Goal: Task Accomplishment & Management: Complete application form

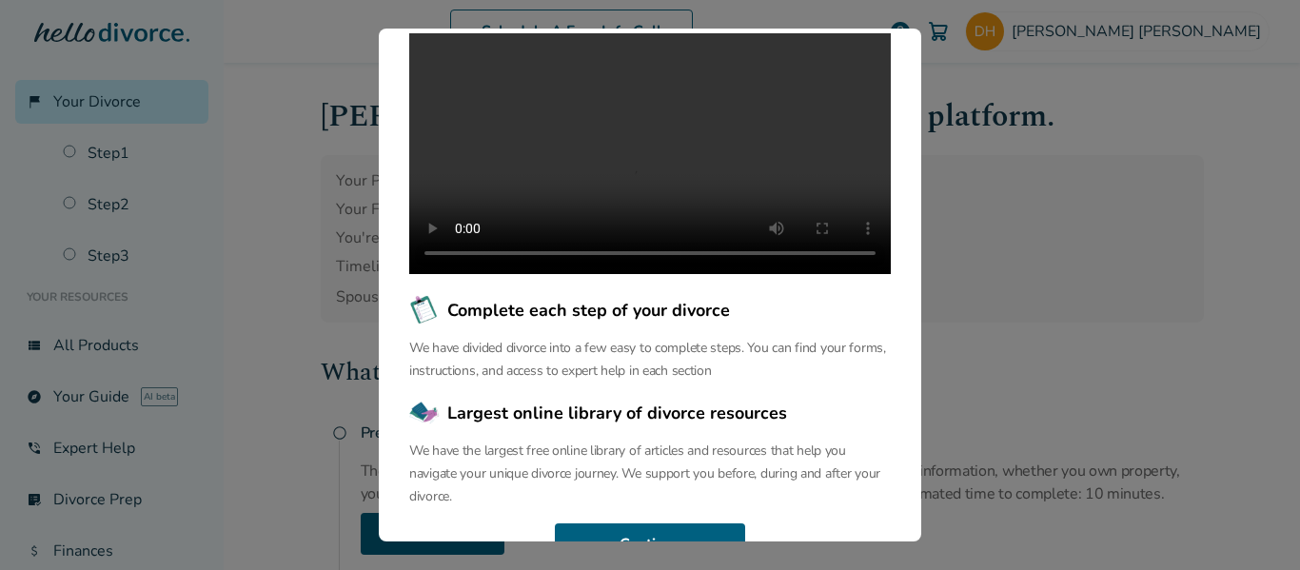
scroll to position [311, 0]
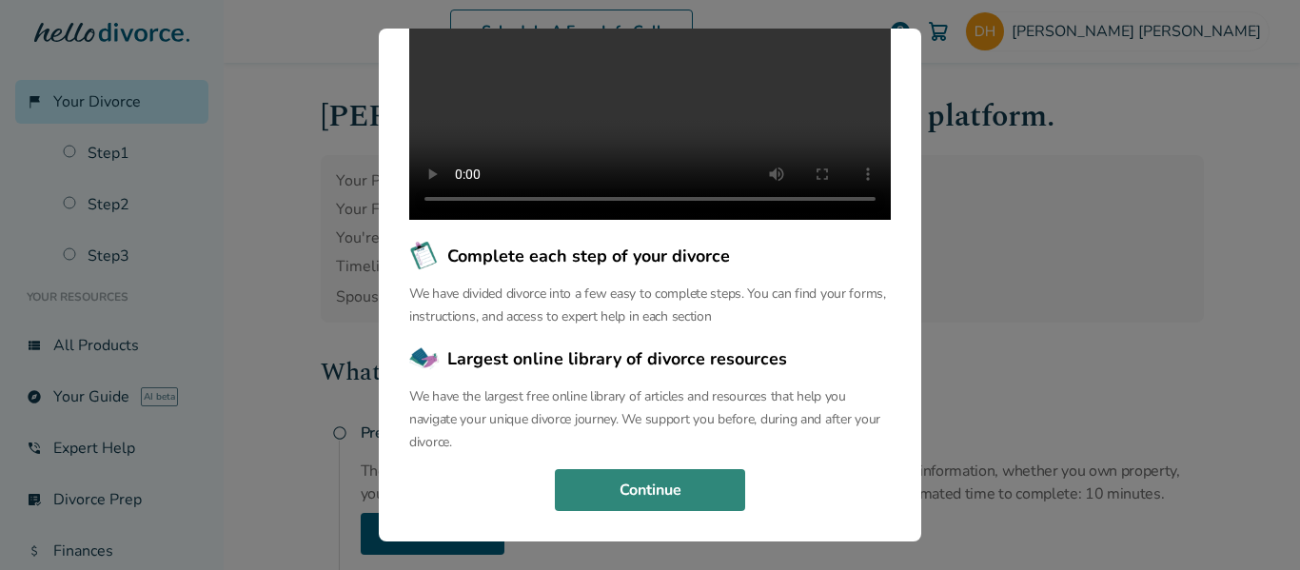
click at [669, 499] on button "Continue" at bounding box center [650, 490] width 190 height 42
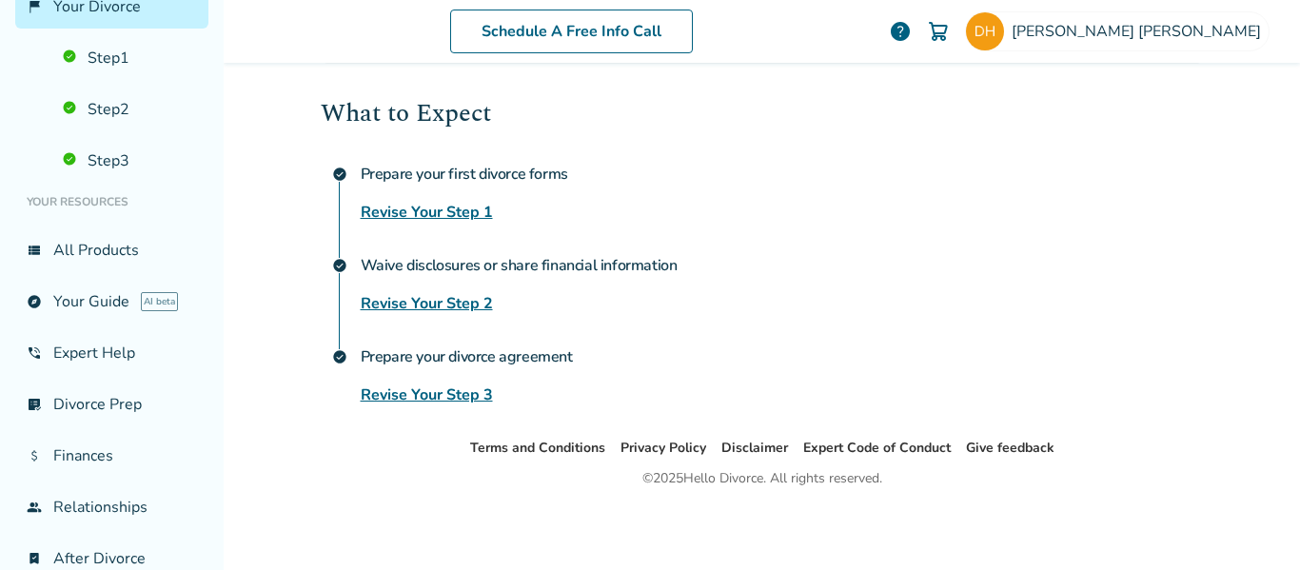
scroll to position [180, 0]
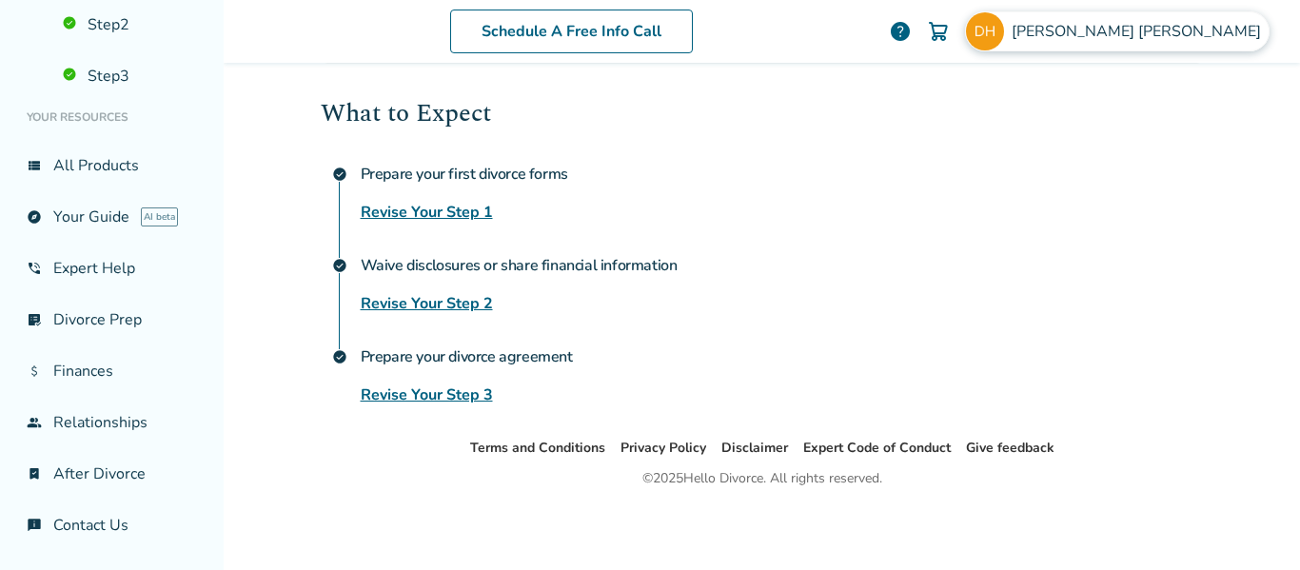
click at [1087, 28] on span "[PERSON_NAME]" at bounding box center [1139, 31] width 257 height 21
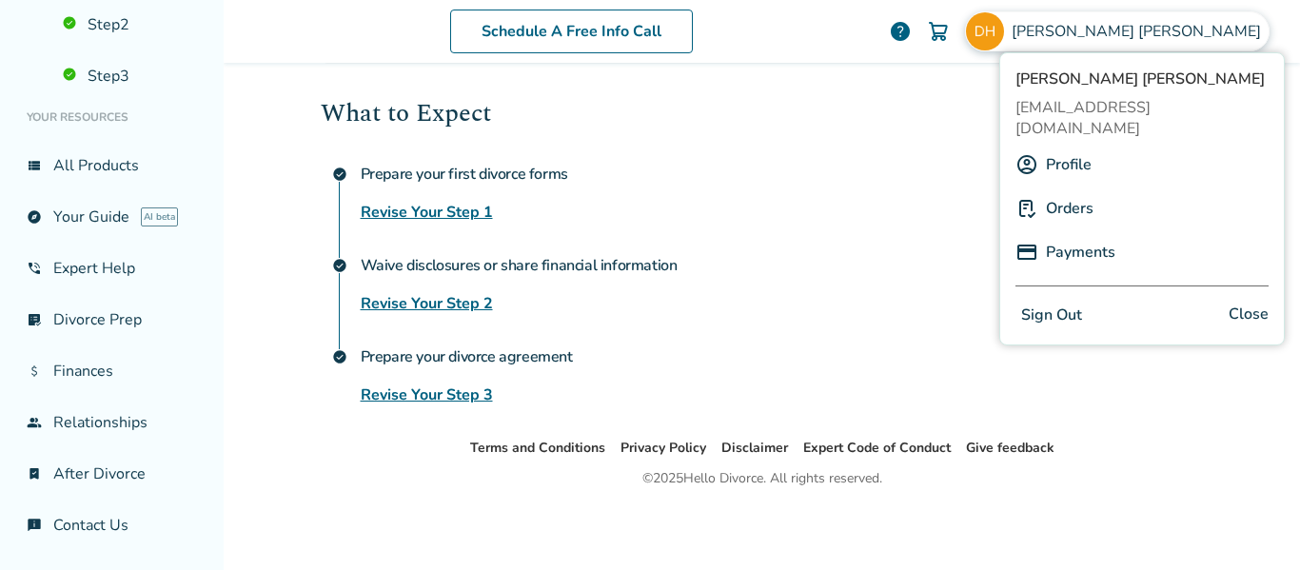
click at [1067, 190] on link "Orders" at bounding box center [1070, 208] width 48 height 36
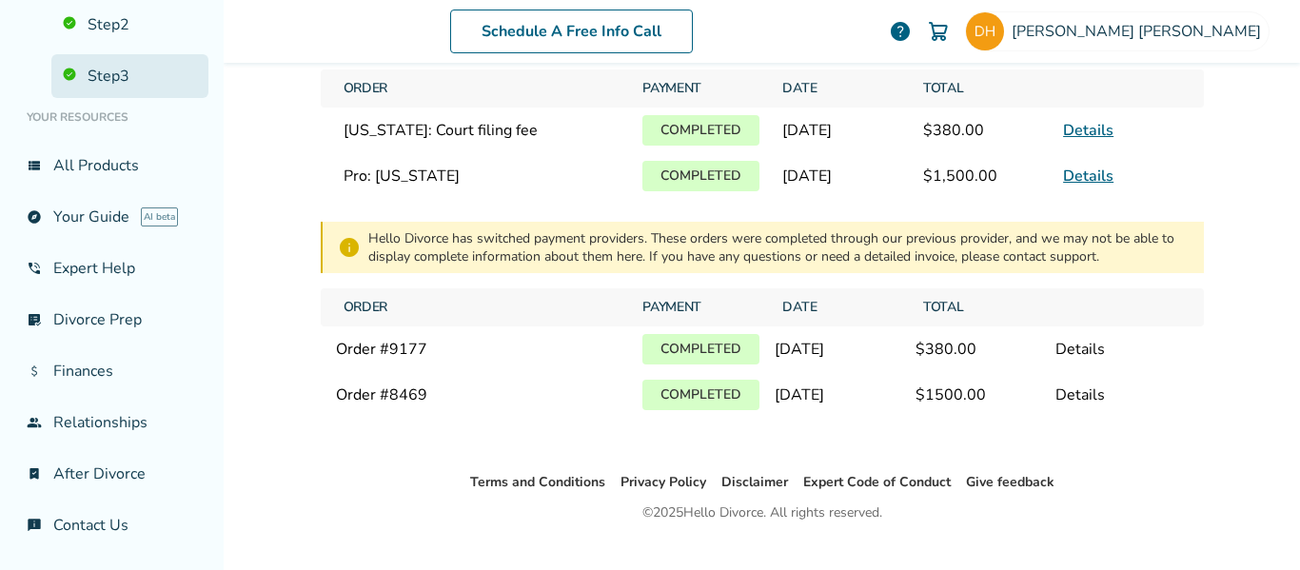
click at [115, 72] on link "Step 3" at bounding box center [129, 76] width 157 height 44
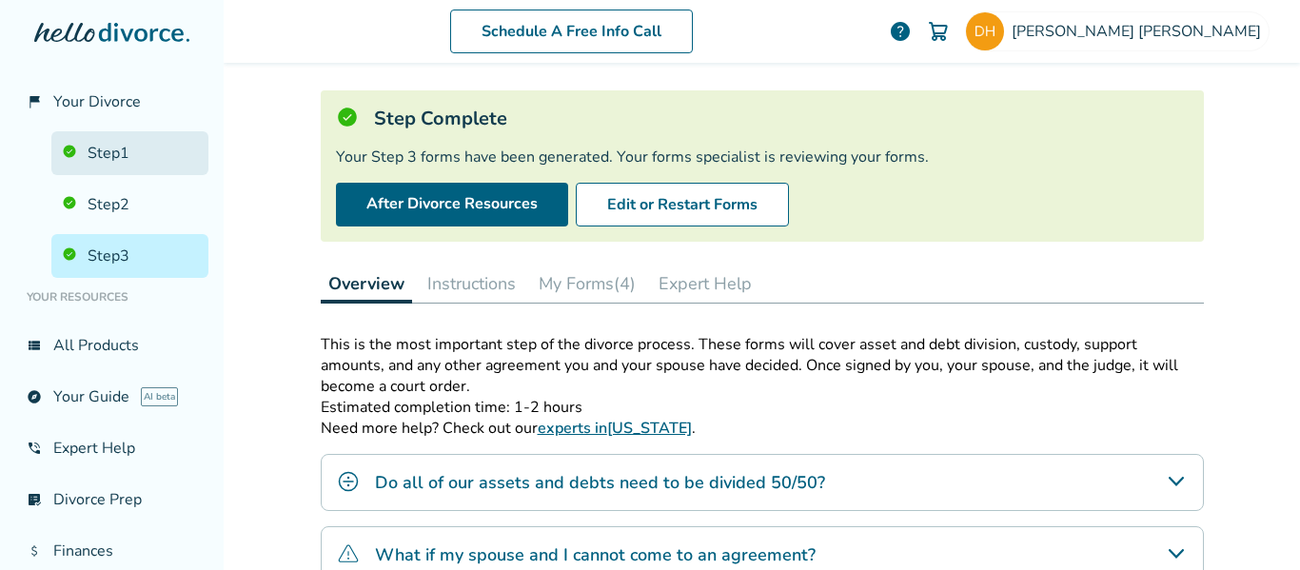
click at [119, 147] on link "Step 1" at bounding box center [129, 153] width 157 height 44
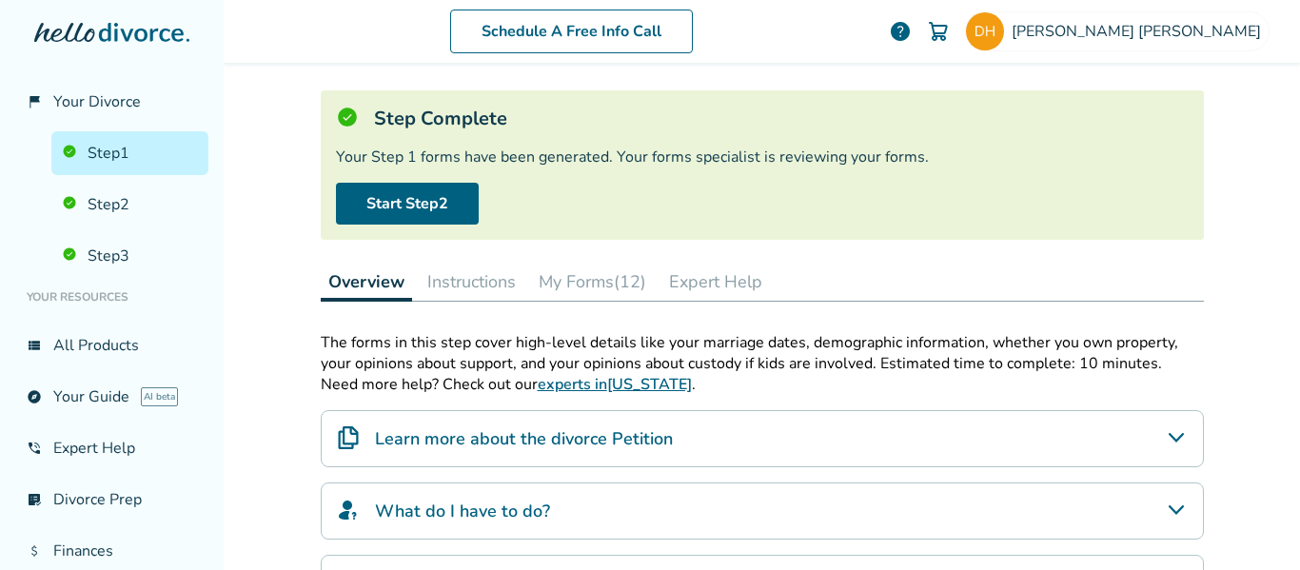
click at [582, 281] on button "My Forms (12)" at bounding box center [592, 282] width 123 height 38
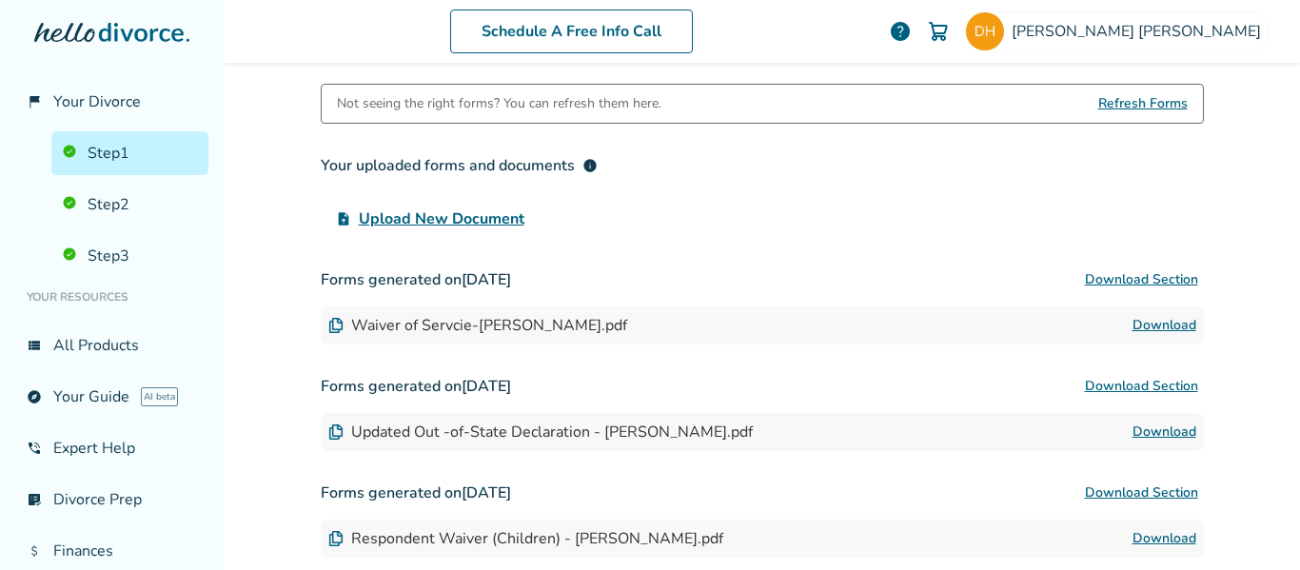
scroll to position [386, 0]
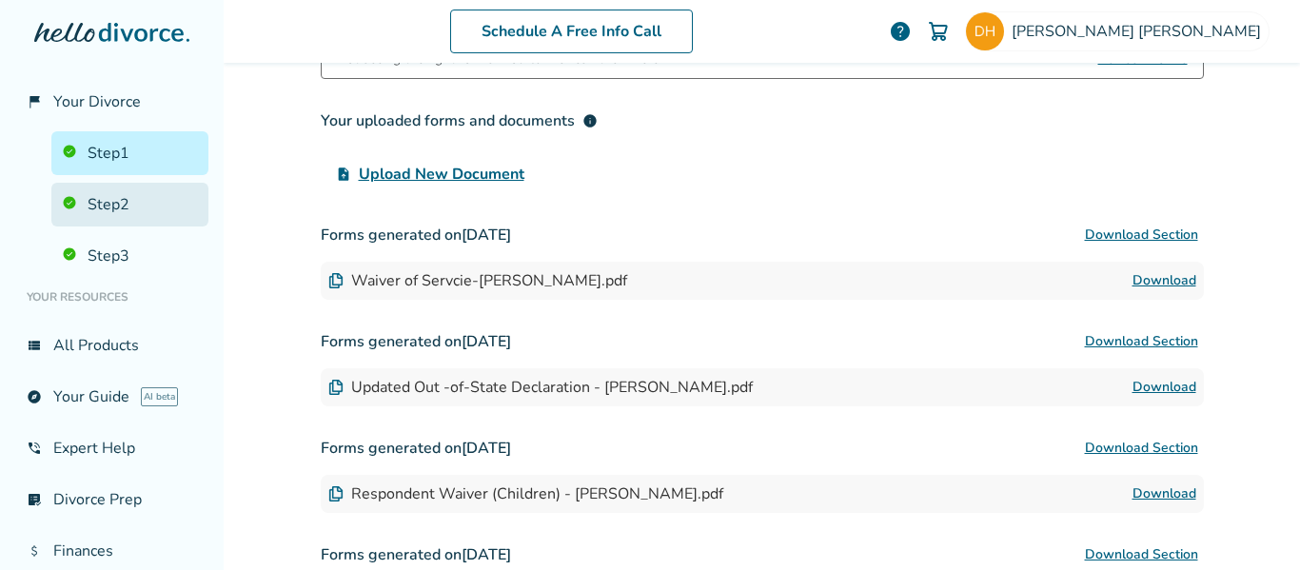
click at [118, 200] on link "Step 2" at bounding box center [129, 205] width 157 height 44
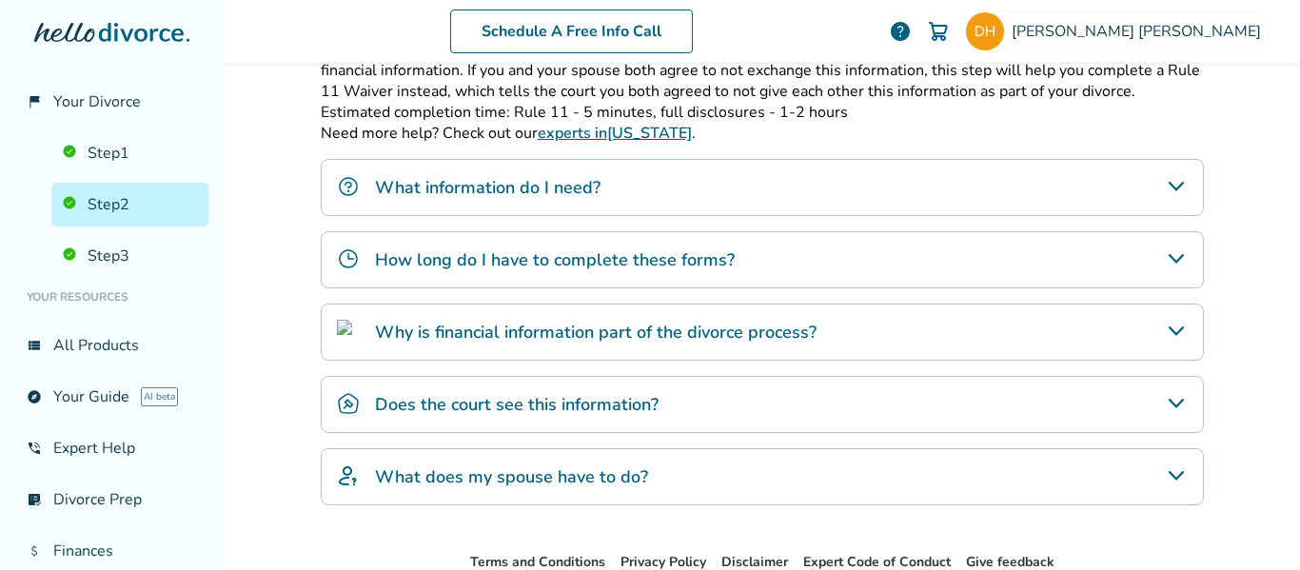
scroll to position [93, 0]
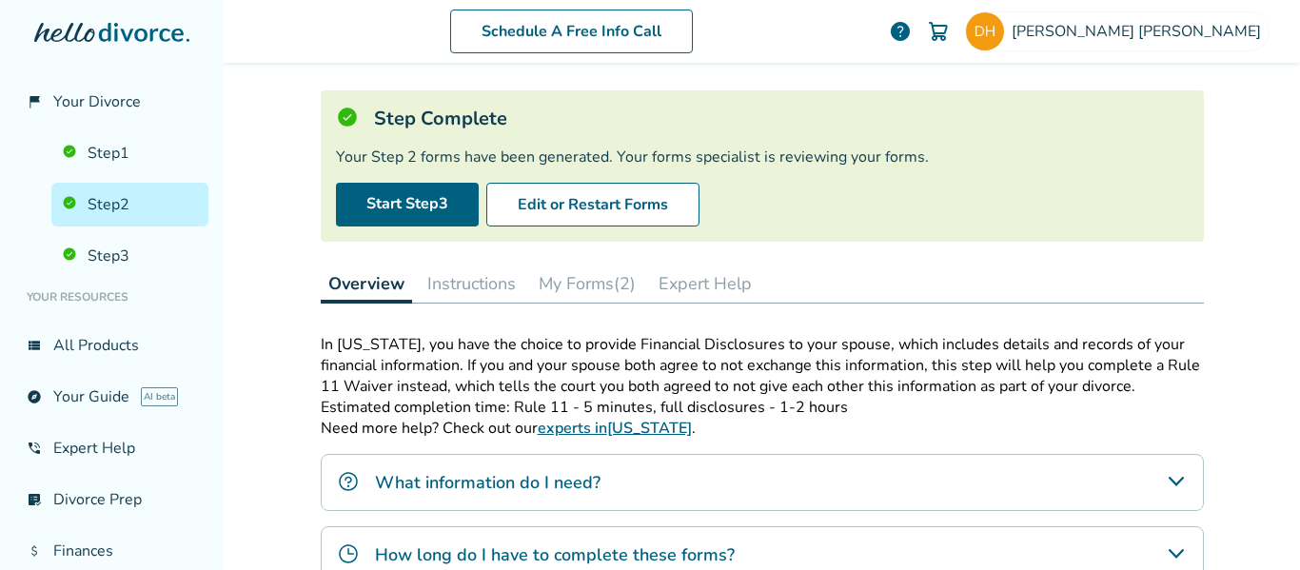
click at [566, 279] on button "My Forms (2)" at bounding box center [587, 283] width 112 height 38
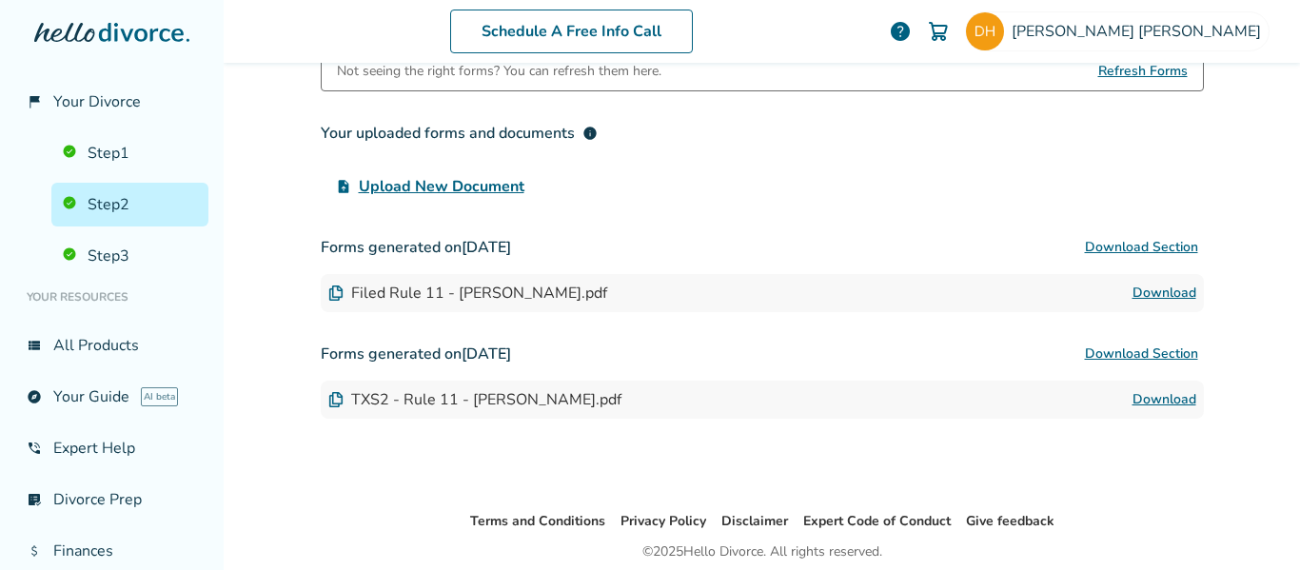
scroll to position [379, 0]
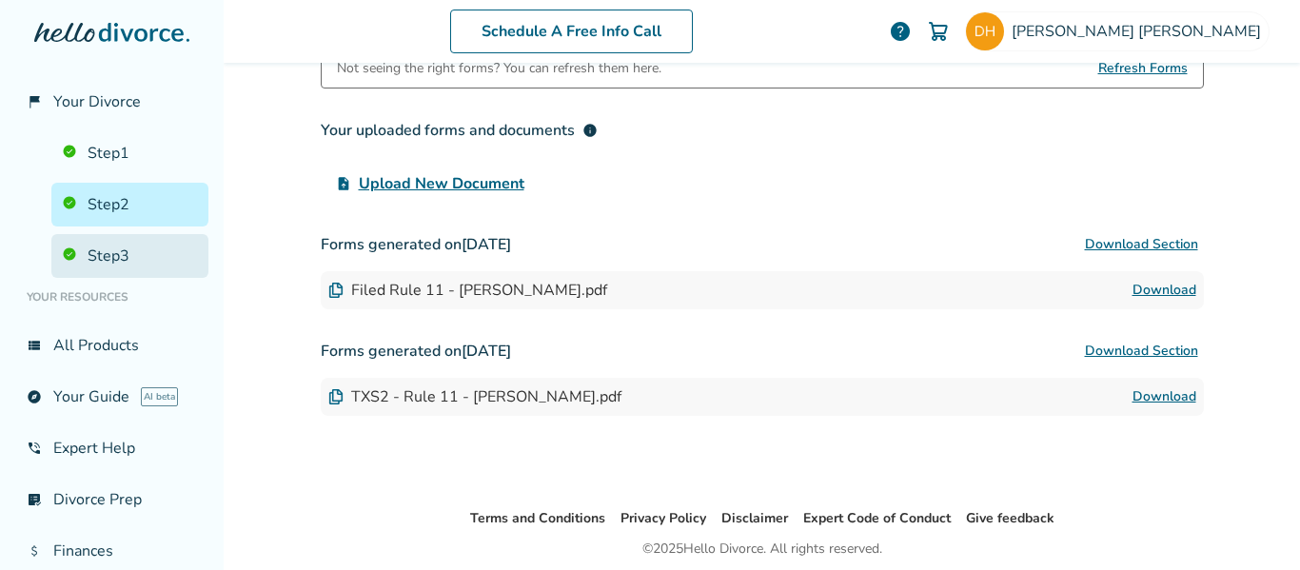
click at [101, 245] on link "Step 3" at bounding box center [129, 256] width 157 height 44
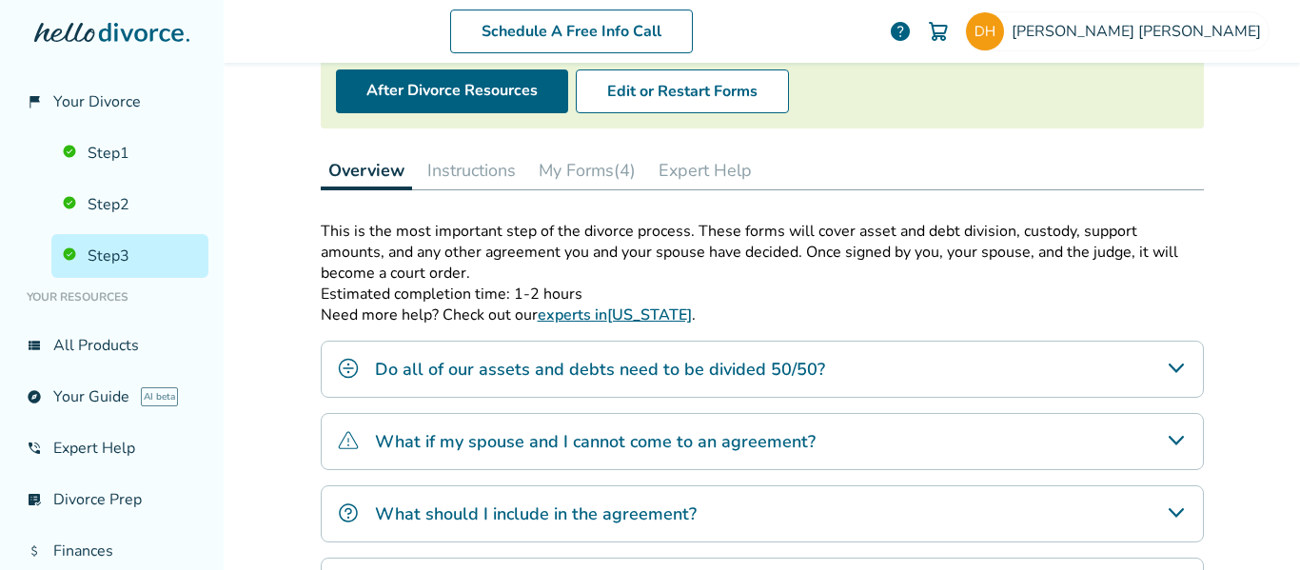
scroll to position [93, 0]
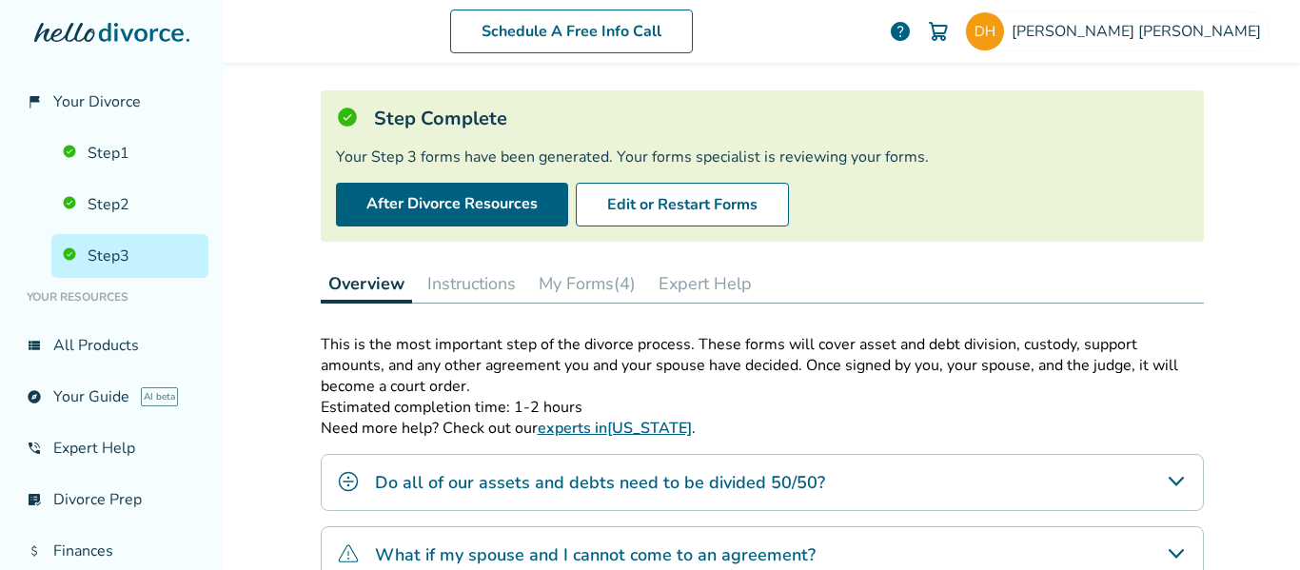
click at [591, 286] on button "My Forms (4)" at bounding box center [587, 283] width 112 height 38
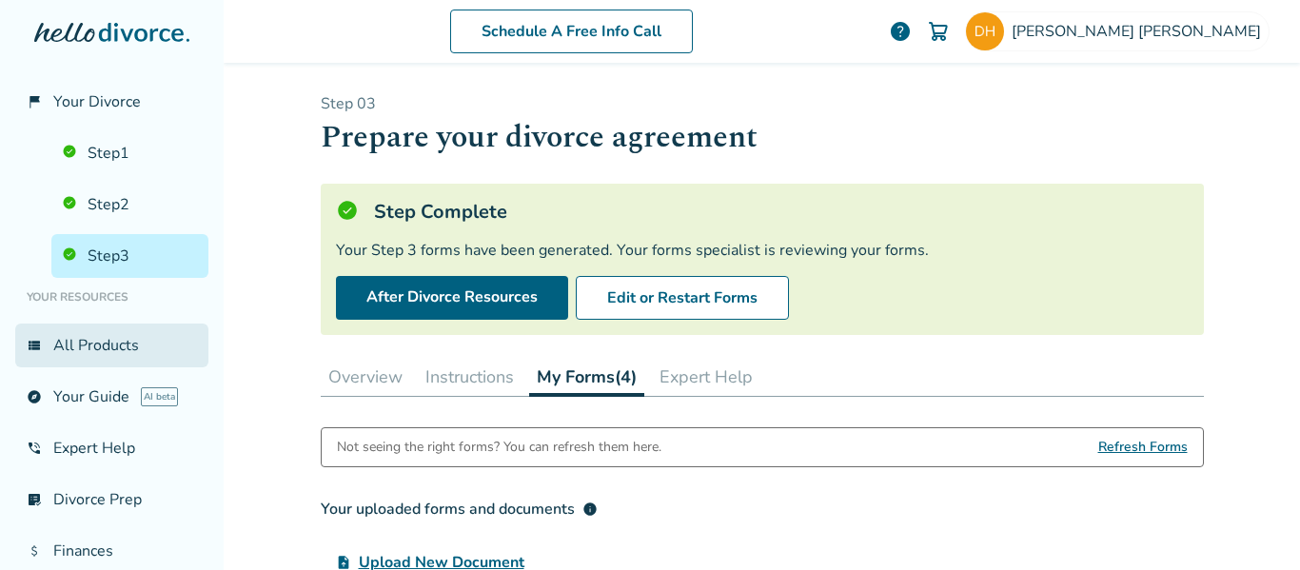
click at [78, 347] on link "view_list All Products" at bounding box center [111, 345] width 193 height 44
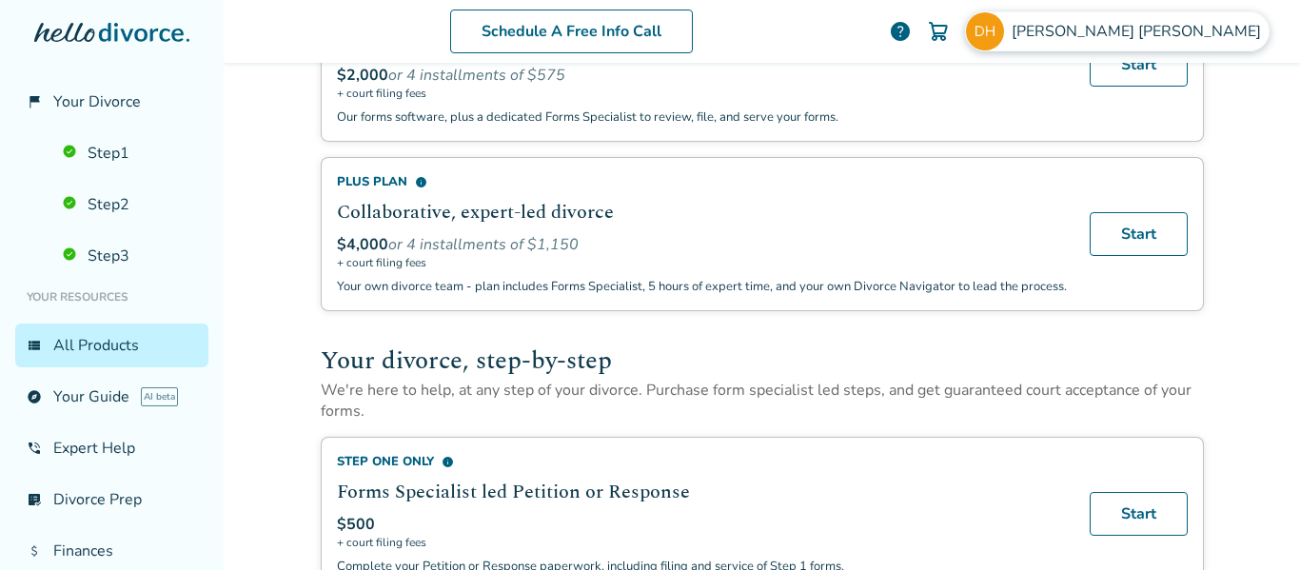
click at [1160, 30] on span "[PERSON_NAME]" at bounding box center [1139, 31] width 257 height 21
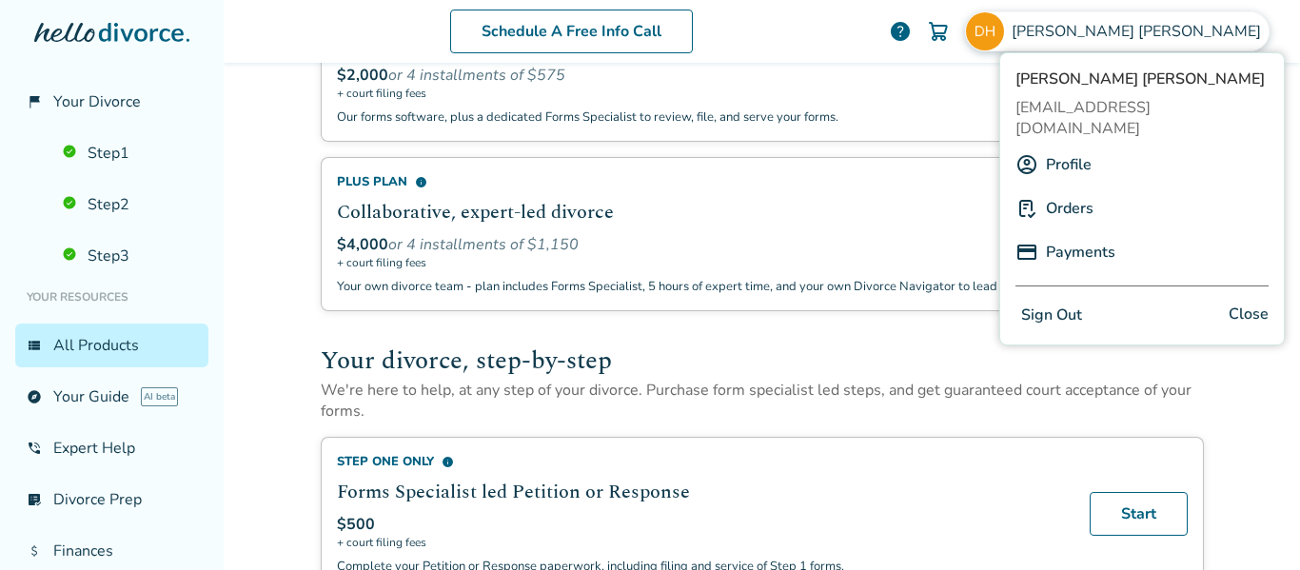
click at [1083, 147] on link "Profile" at bounding box center [1069, 165] width 46 height 36
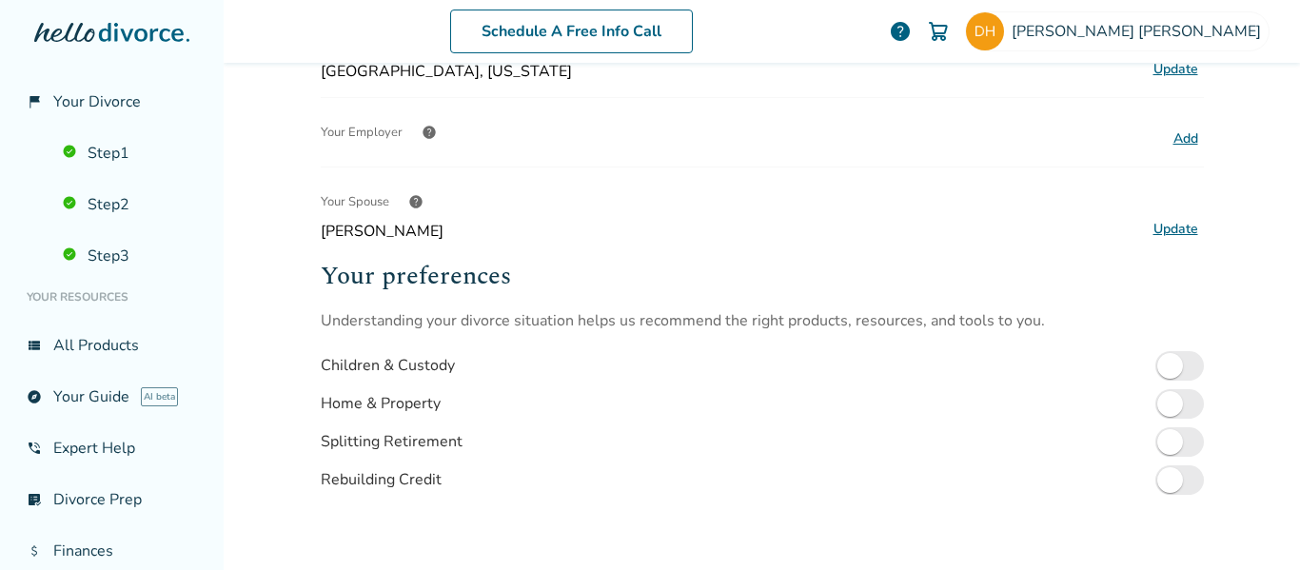
scroll to position [569, 0]
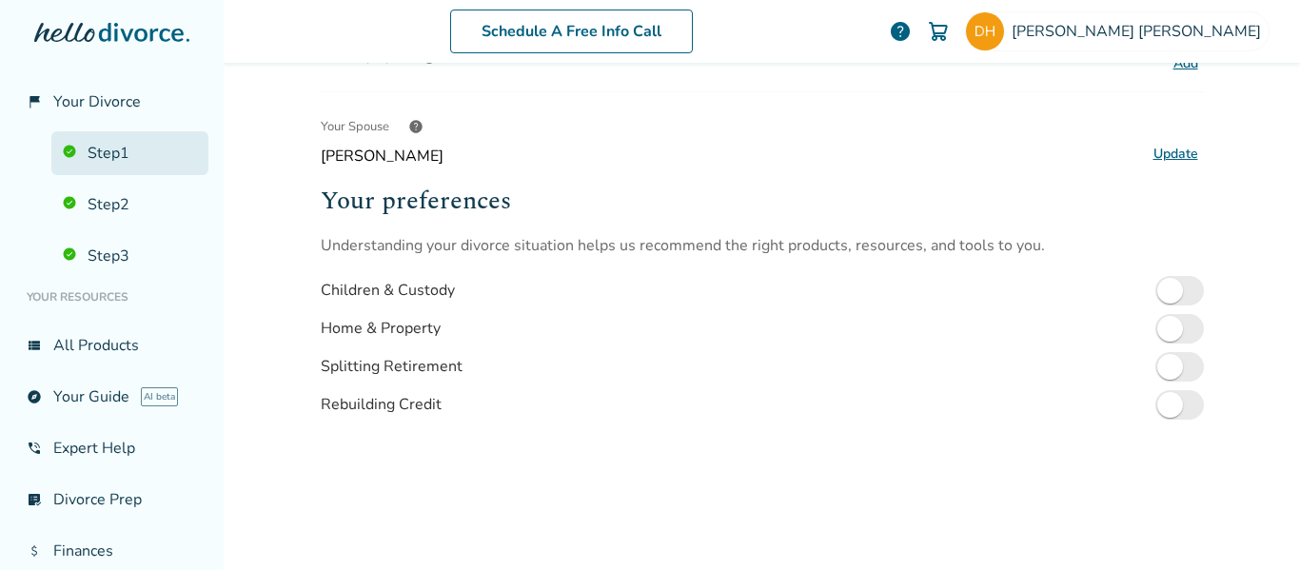
click at [113, 153] on link "Step 1" at bounding box center [129, 153] width 157 height 44
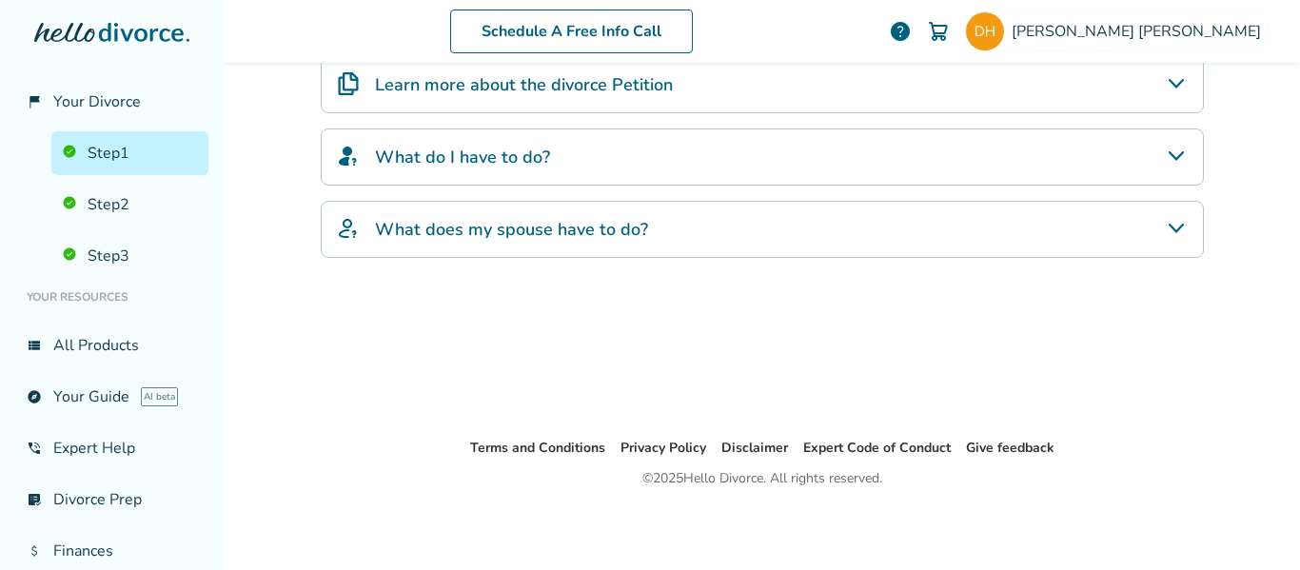
scroll to position [93, 0]
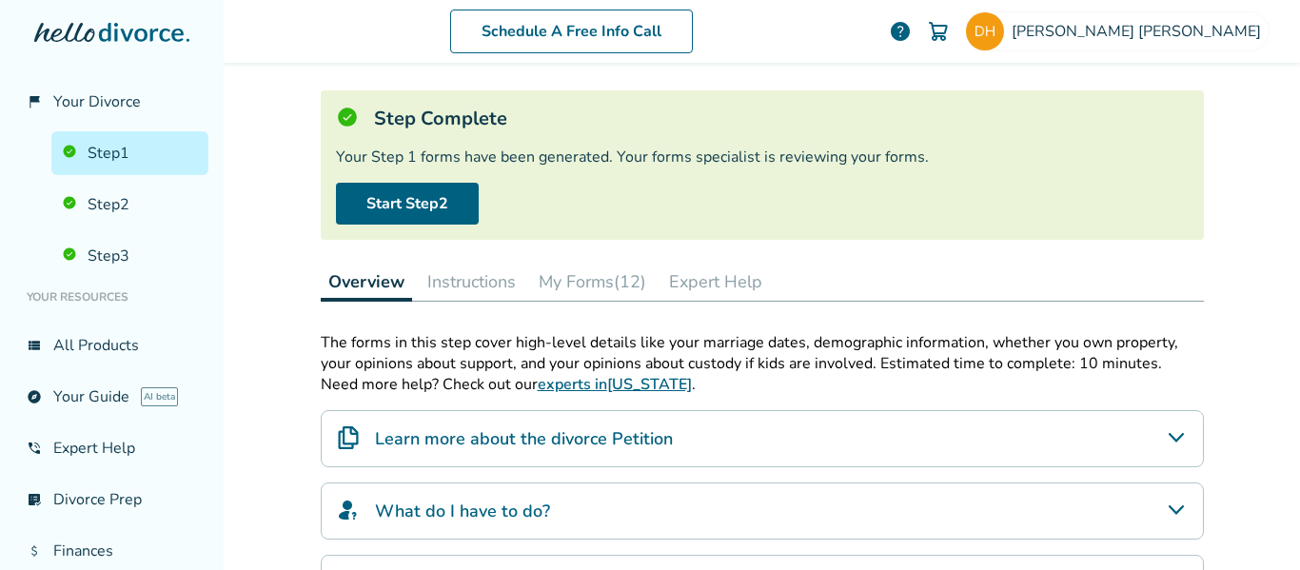
click at [565, 279] on button "My Forms (12)" at bounding box center [592, 282] width 123 height 38
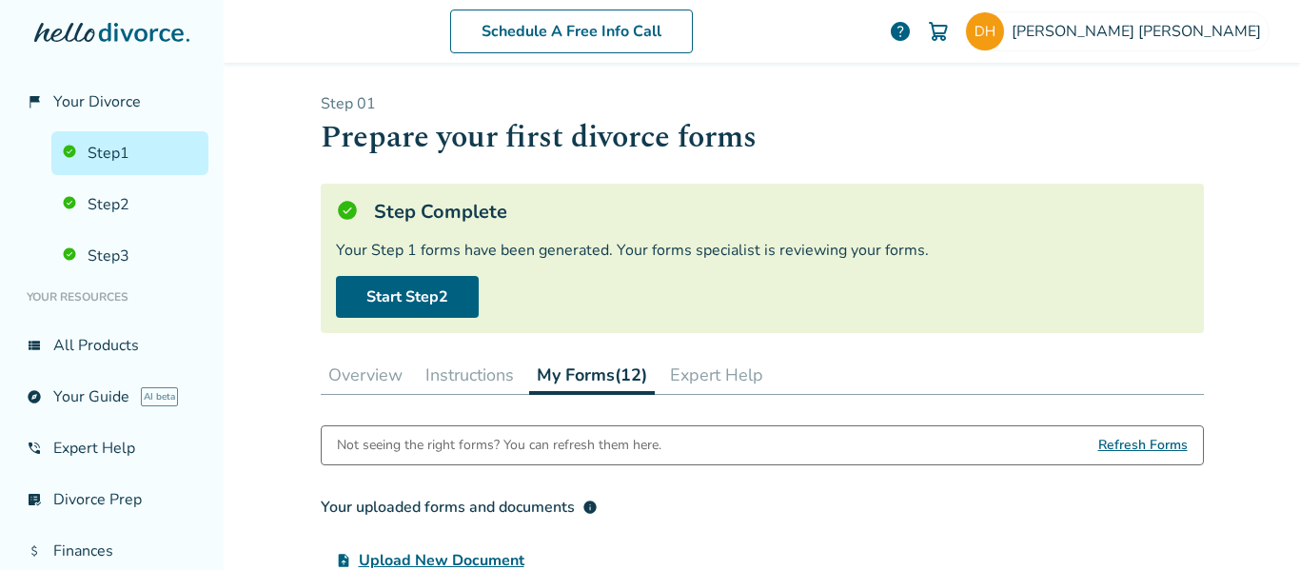
scroll to position [95, 0]
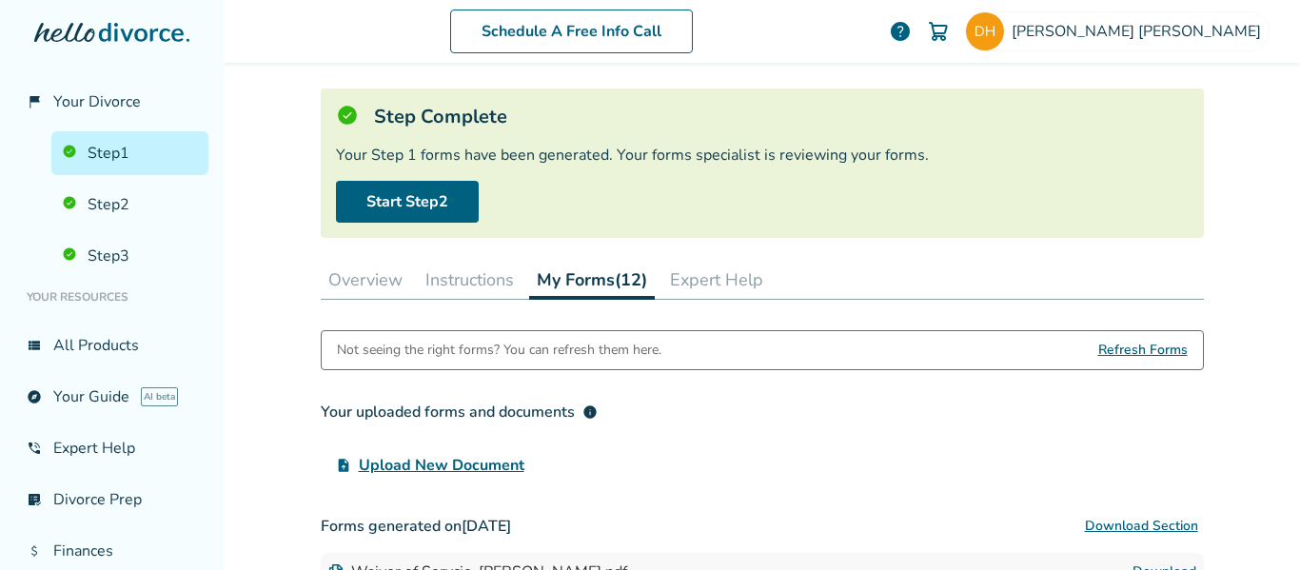
click at [1131, 344] on span "Refresh Forms" at bounding box center [1142, 350] width 89 height 38
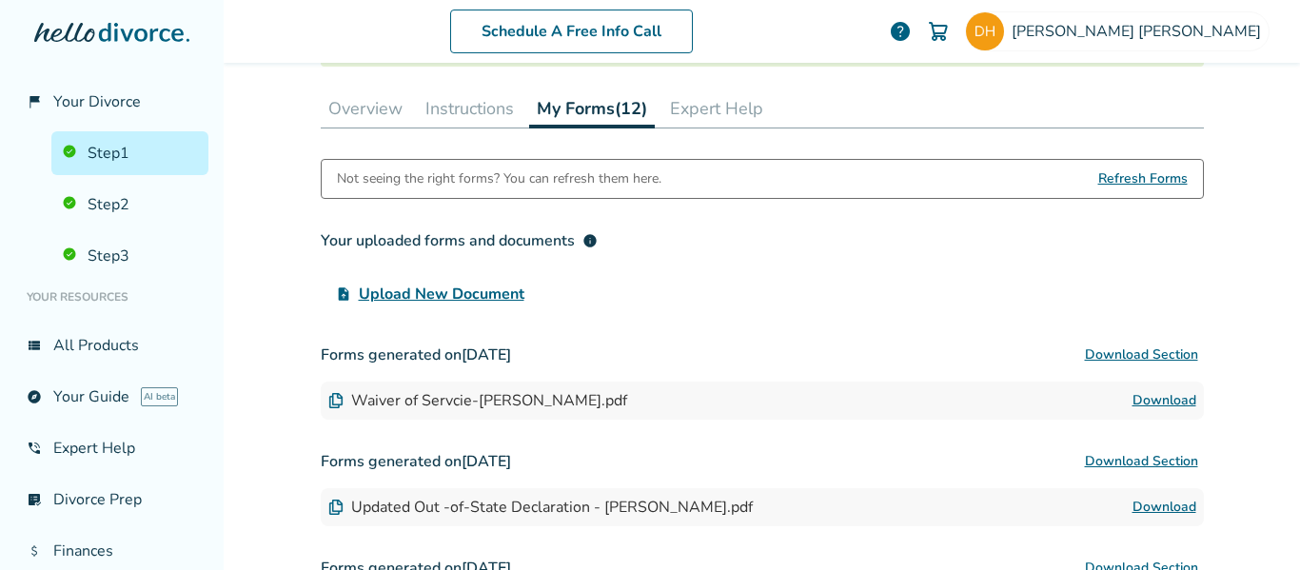
scroll to position [285, 0]
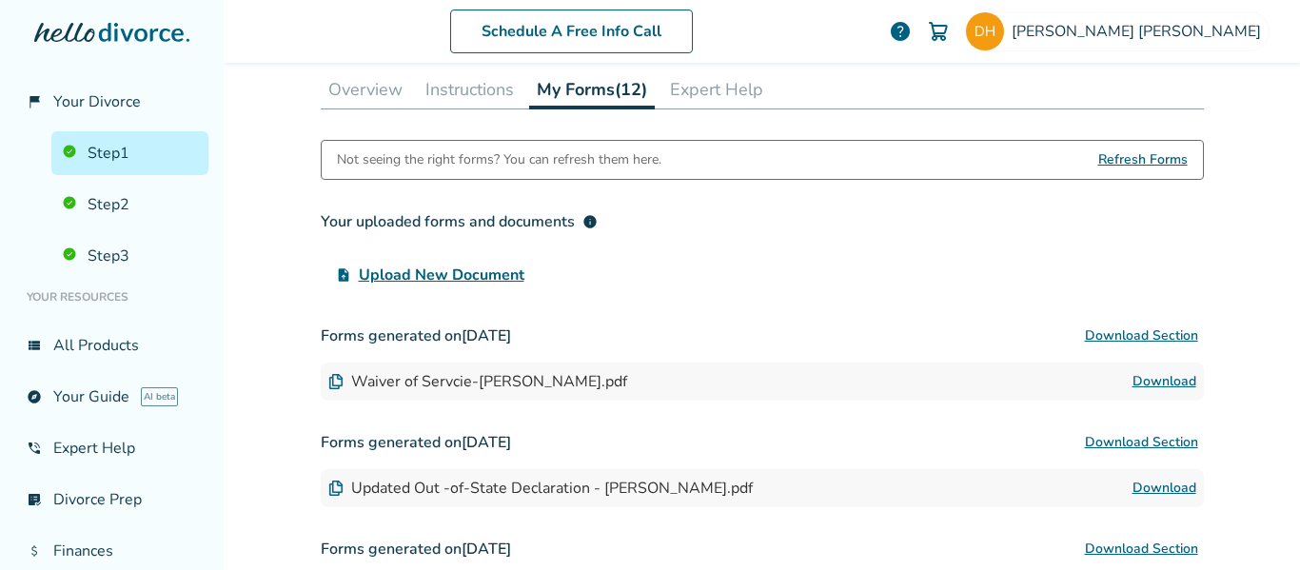
click at [454, 271] on span "Upload New Document" at bounding box center [442, 275] width 166 height 23
click at [0, 0] on input "upload_file Upload New Document" at bounding box center [0, 0] width 0 height 0
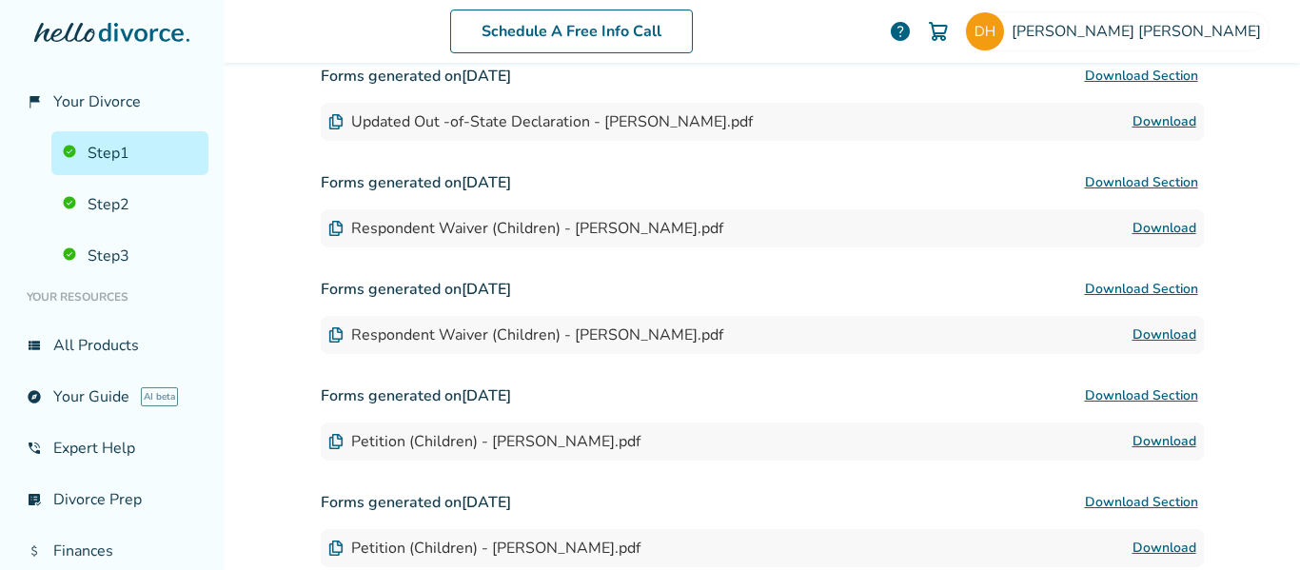
scroll to position [666, 0]
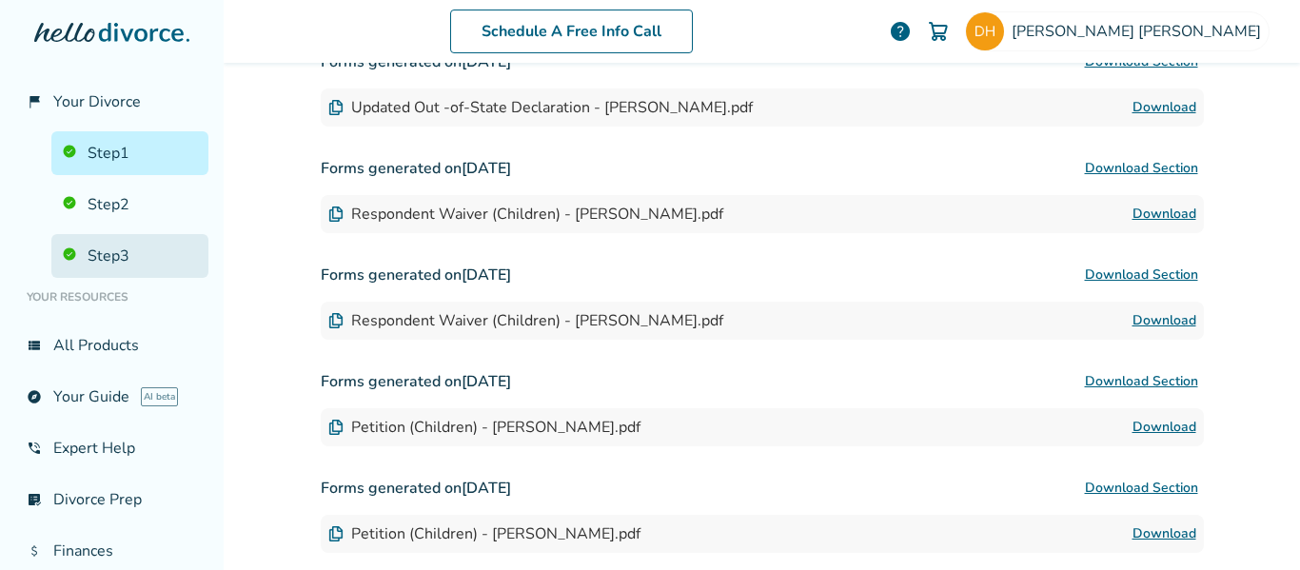
click at [102, 253] on link "Step 3" at bounding box center [129, 256] width 157 height 44
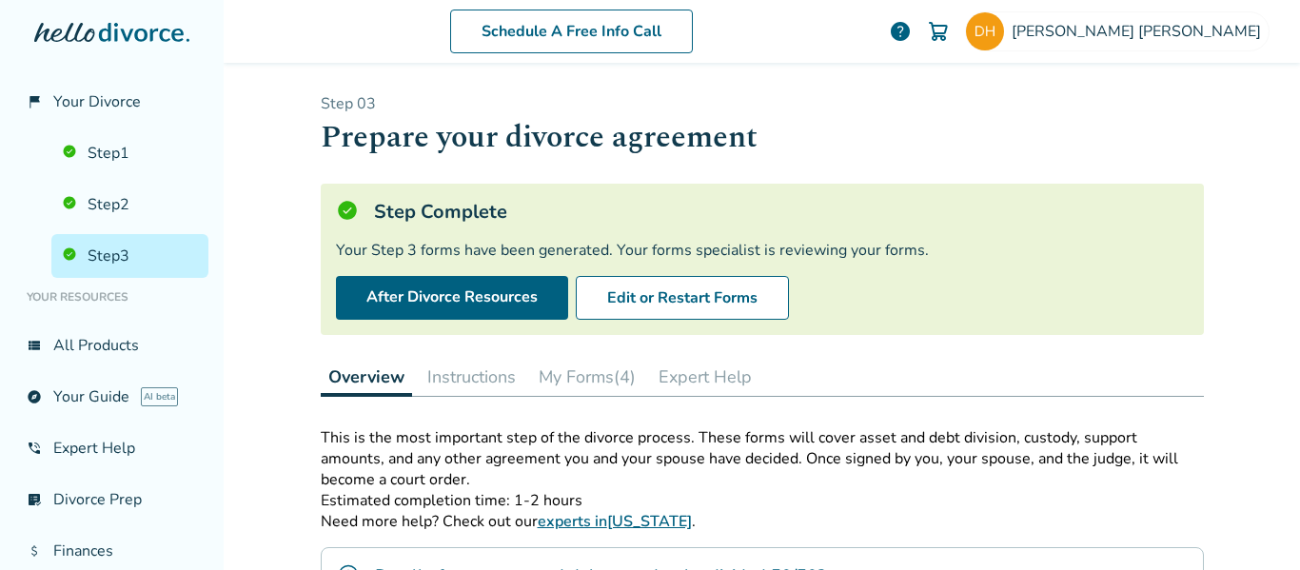
click at [577, 381] on button "My Forms (4)" at bounding box center [587, 377] width 112 height 38
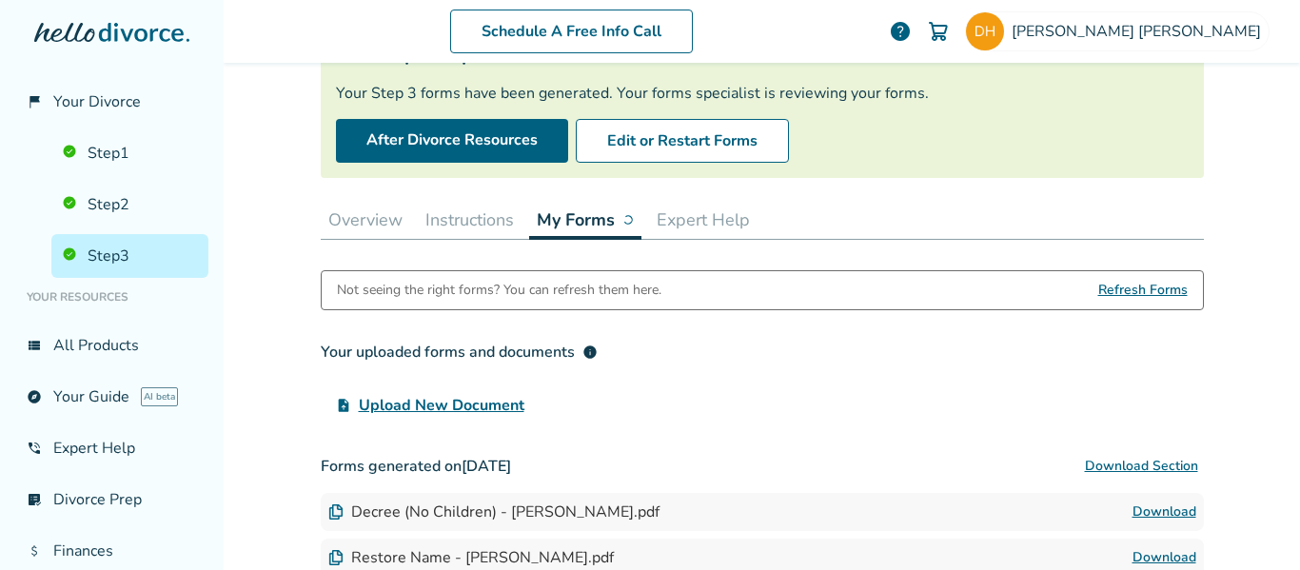
scroll to position [285, 0]
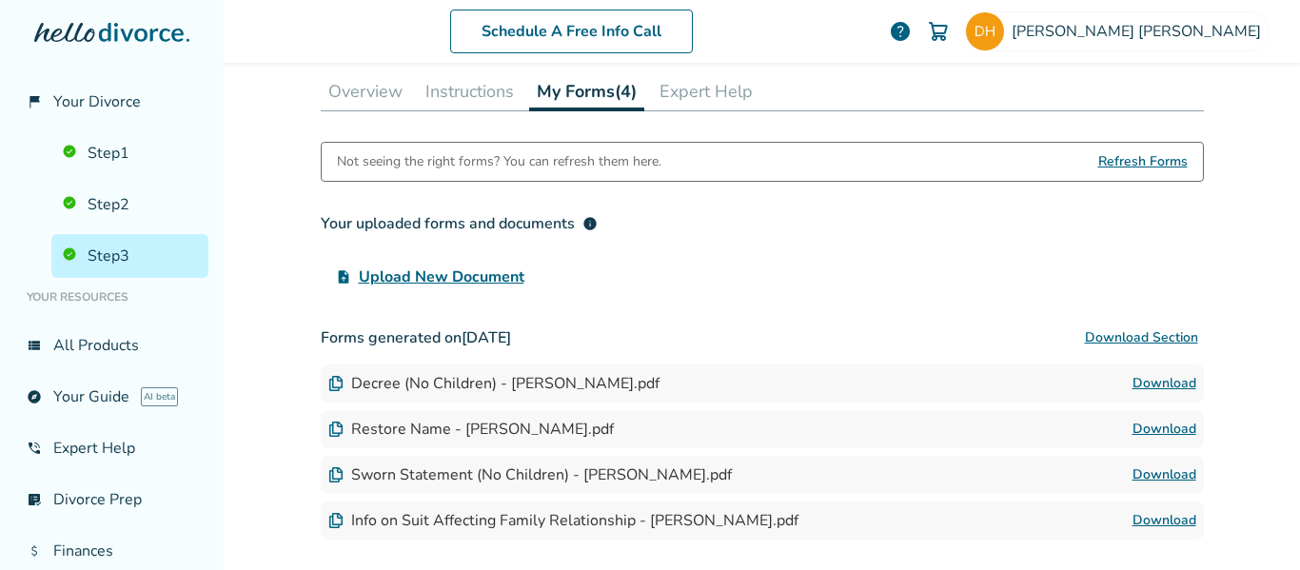
click at [328, 431] on img at bounding box center [335, 428] width 15 height 15
click at [329, 430] on img at bounding box center [335, 428] width 15 height 15
click at [1152, 427] on link "Download" at bounding box center [1164, 429] width 64 height 23
click at [328, 471] on img at bounding box center [335, 474] width 15 height 15
click at [1134, 476] on link "Download" at bounding box center [1164, 474] width 64 height 23
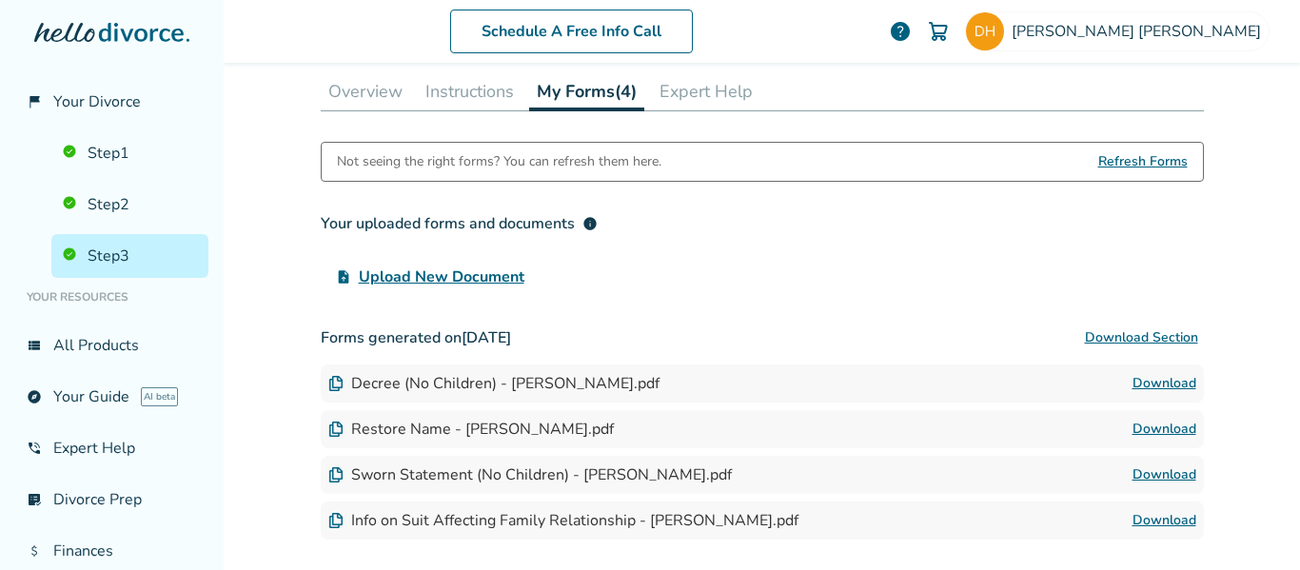
click at [1164, 382] on link "Download" at bounding box center [1164, 383] width 64 height 23
